Goal: Information Seeking & Learning: Learn about a topic

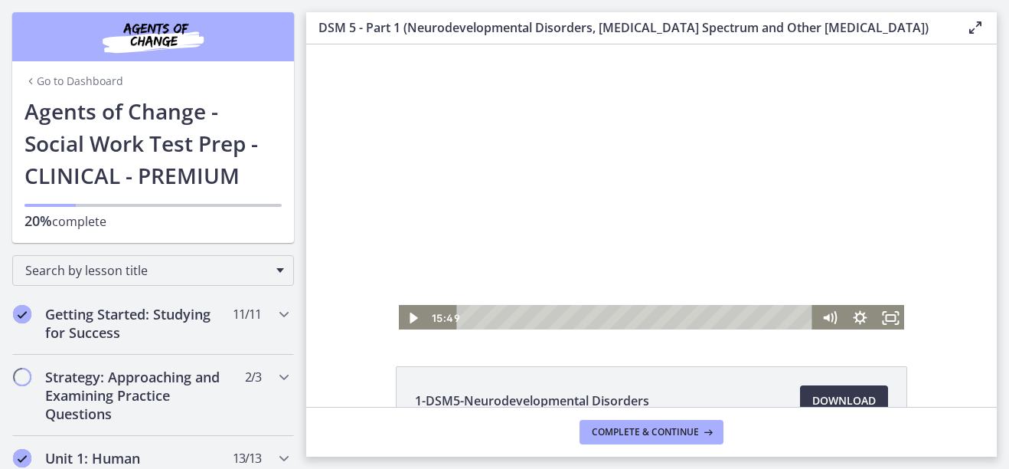
scroll to position [733, 0]
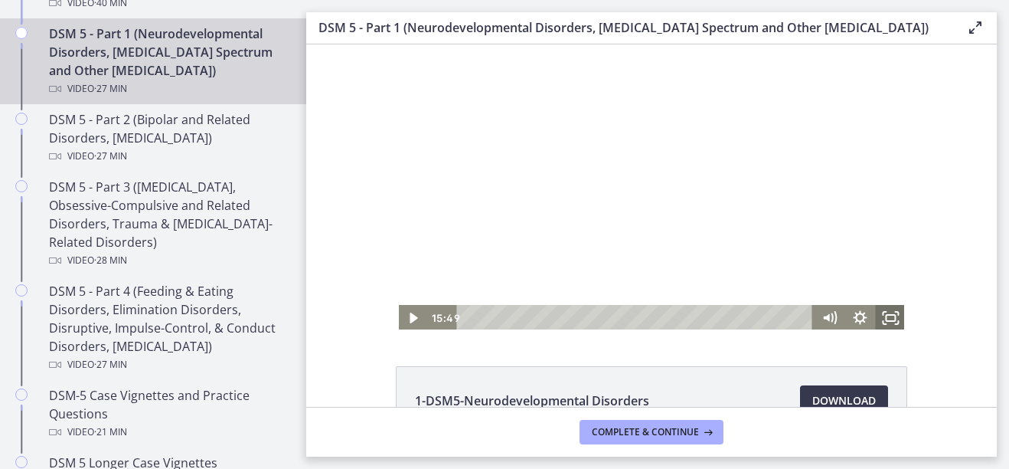
click at [895, 324] on icon "Fullscreen" at bounding box center [896, 322] width 3 height 3
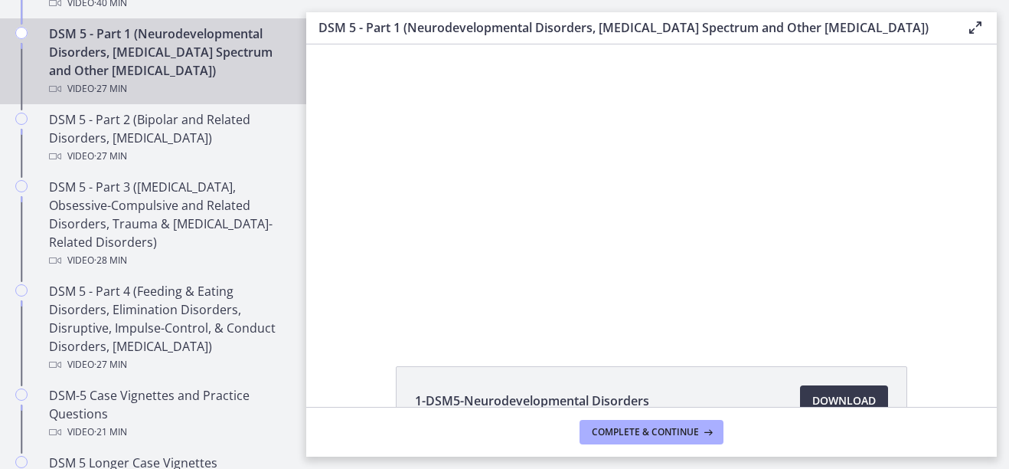
click at [349, 279] on div "Click for sound @keyframes VOLUME_SMALL_WAVE_FLASH { 0% { opacity: 0; } 33% { o…" at bounding box center [651, 187] width 691 height 286
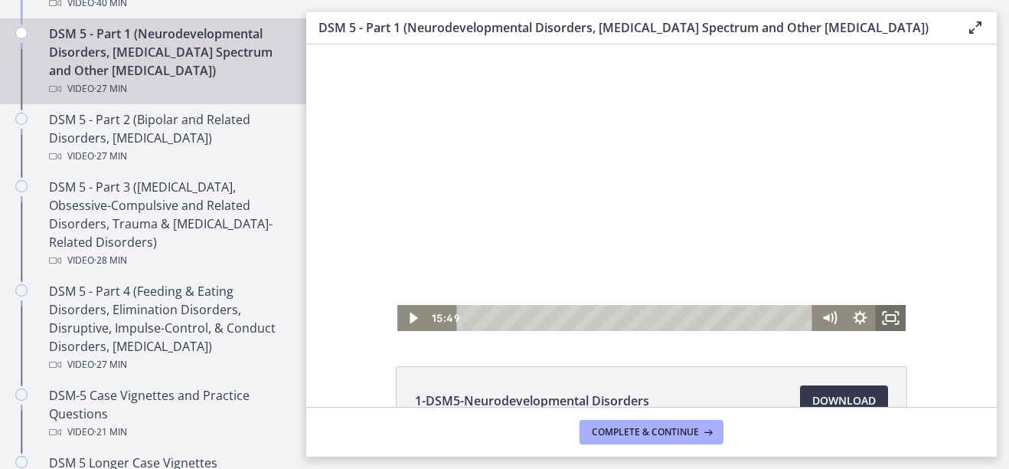
click at [891, 320] on icon "Fullscreen" at bounding box center [890, 318] width 31 height 26
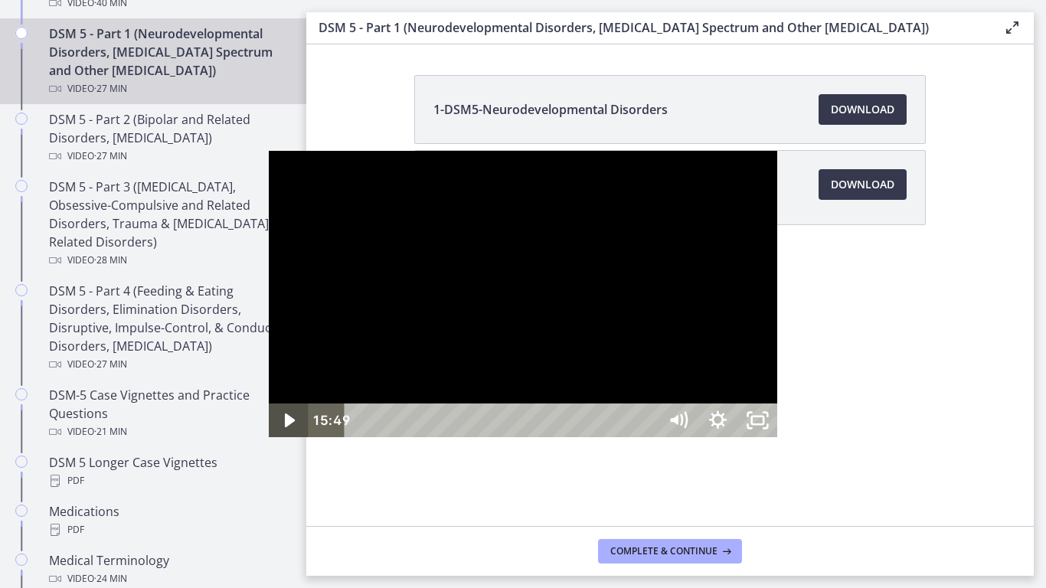
click at [270, 437] on icon "Play Video" at bounding box center [290, 420] width 40 height 34
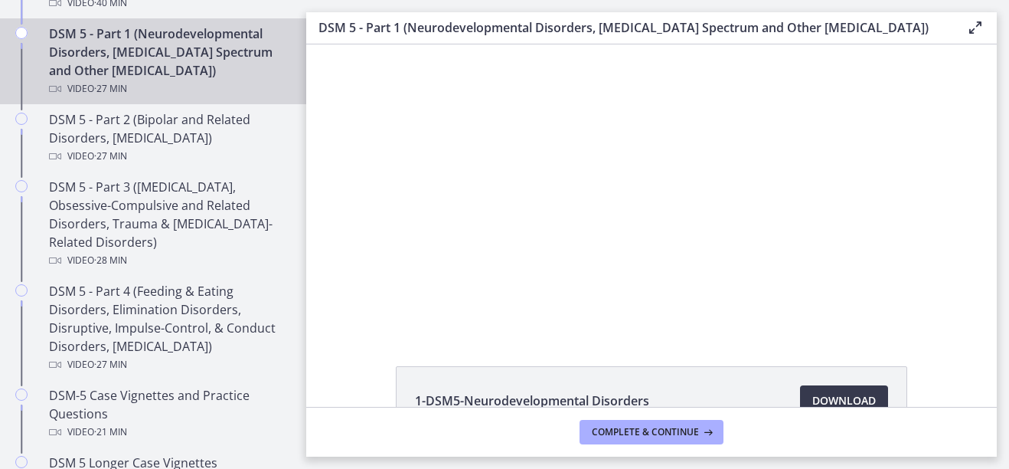
click at [352, 252] on div "Click for sound @keyframes VOLUME_SMALL_WAVE_FLASH { 0% { opacity: 0; } 33% { o…" at bounding box center [651, 187] width 691 height 286
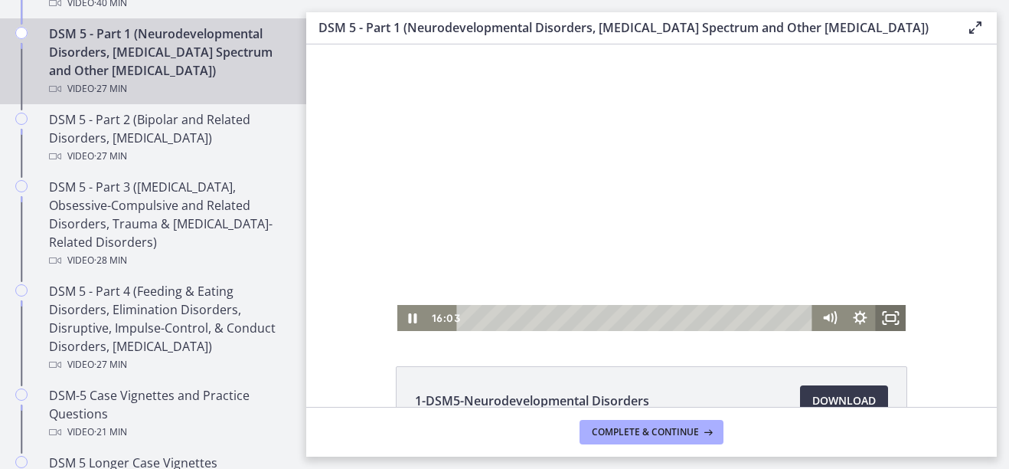
click at [883, 309] on icon "Fullscreen" at bounding box center [890, 318] width 31 height 26
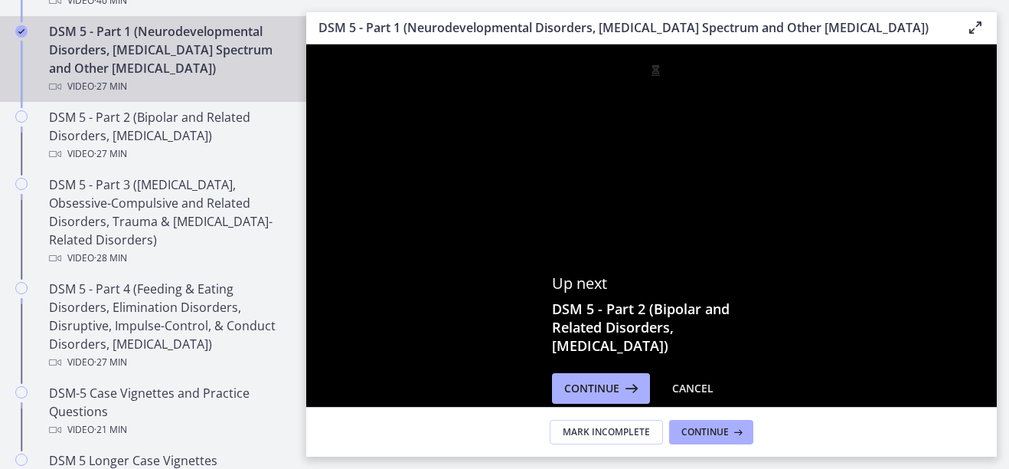
scroll to position [736, 0]
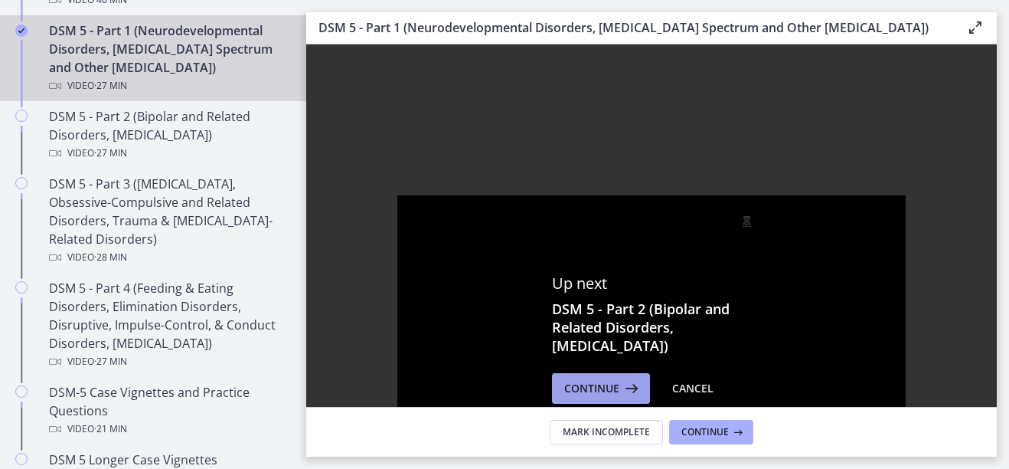
click at [578, 396] on span "Continue" at bounding box center [591, 388] width 55 height 18
